Goal: Find specific page/section: Find specific page/section

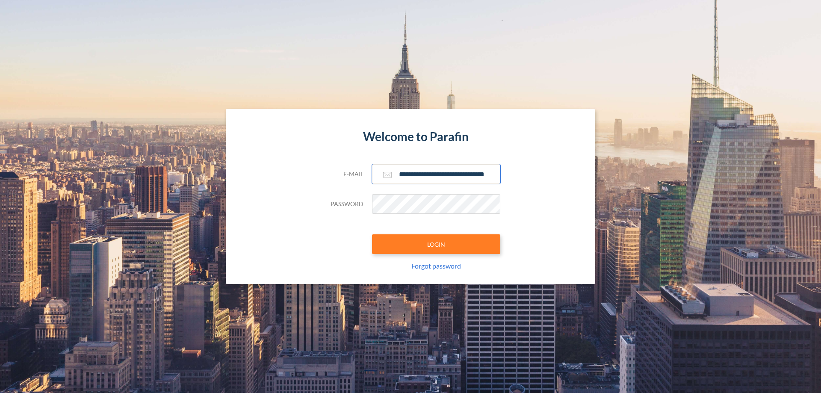
type input "**********"
click at [436, 244] on button "LOGIN" at bounding box center [436, 244] width 128 height 20
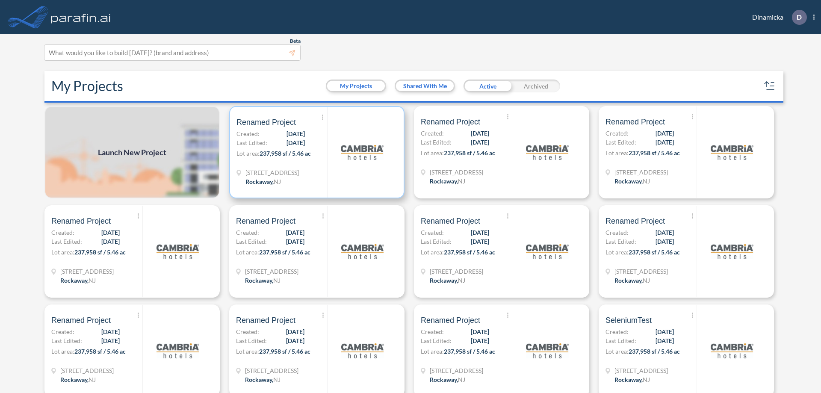
scroll to position [2, 0]
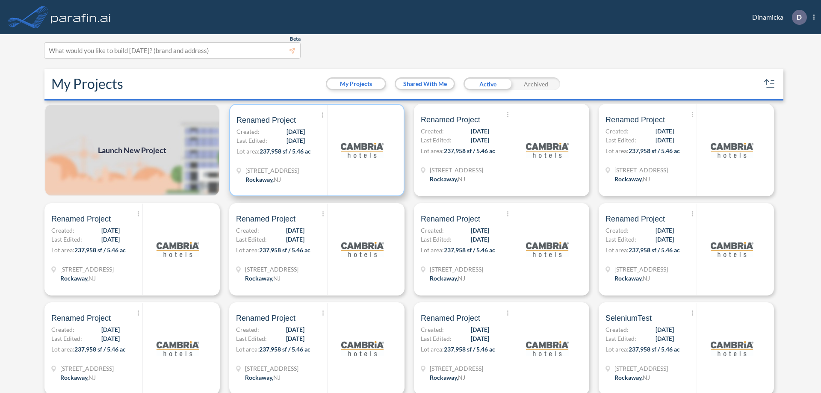
click at [315, 150] on p "Lot area: 237,958 sf / 5.46 ac" at bounding box center [281, 153] width 91 height 12
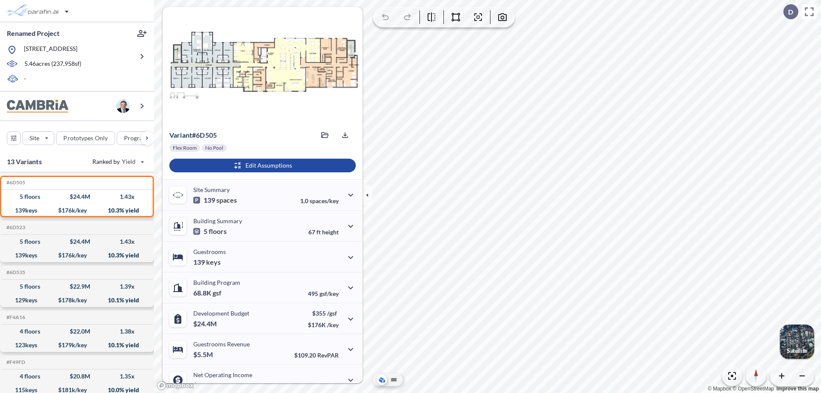
scroll to position [43, 0]
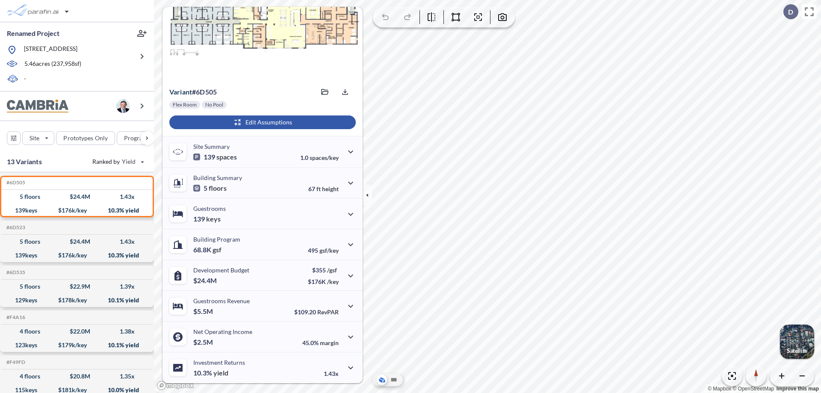
click at [261, 122] on div "button" at bounding box center [262, 122] width 186 height 14
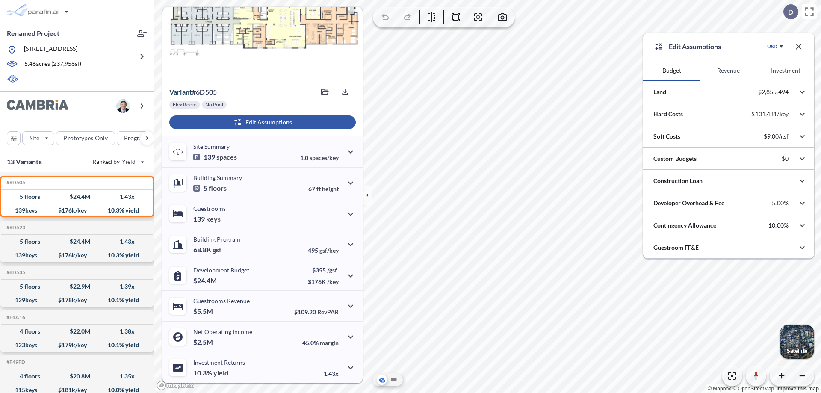
click at [728, 71] on button "Revenue" at bounding box center [728, 70] width 57 height 21
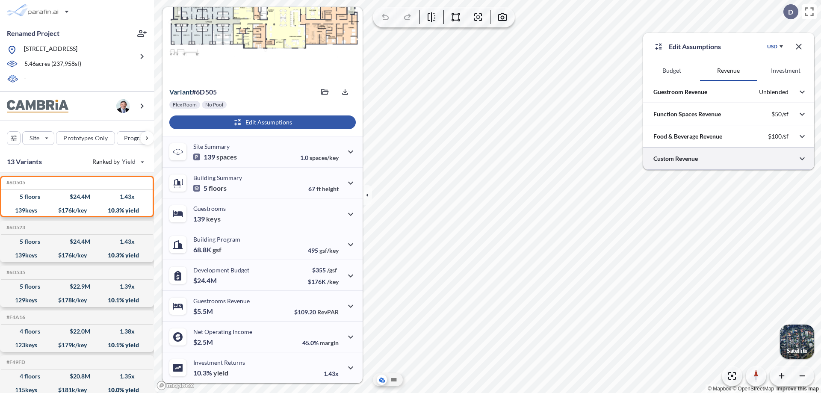
click at [728, 159] on div at bounding box center [728, 158] width 171 height 22
